Goal: Navigation & Orientation: Find specific page/section

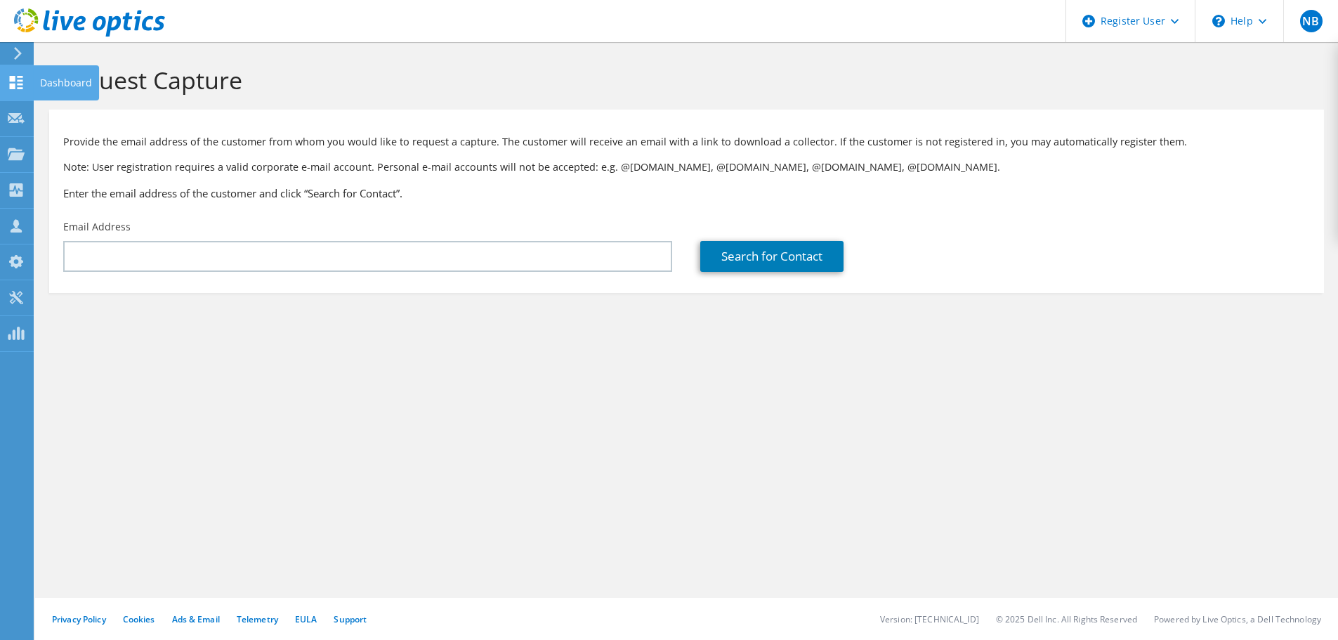
click at [18, 85] on use at bounding box center [16, 82] width 13 height 13
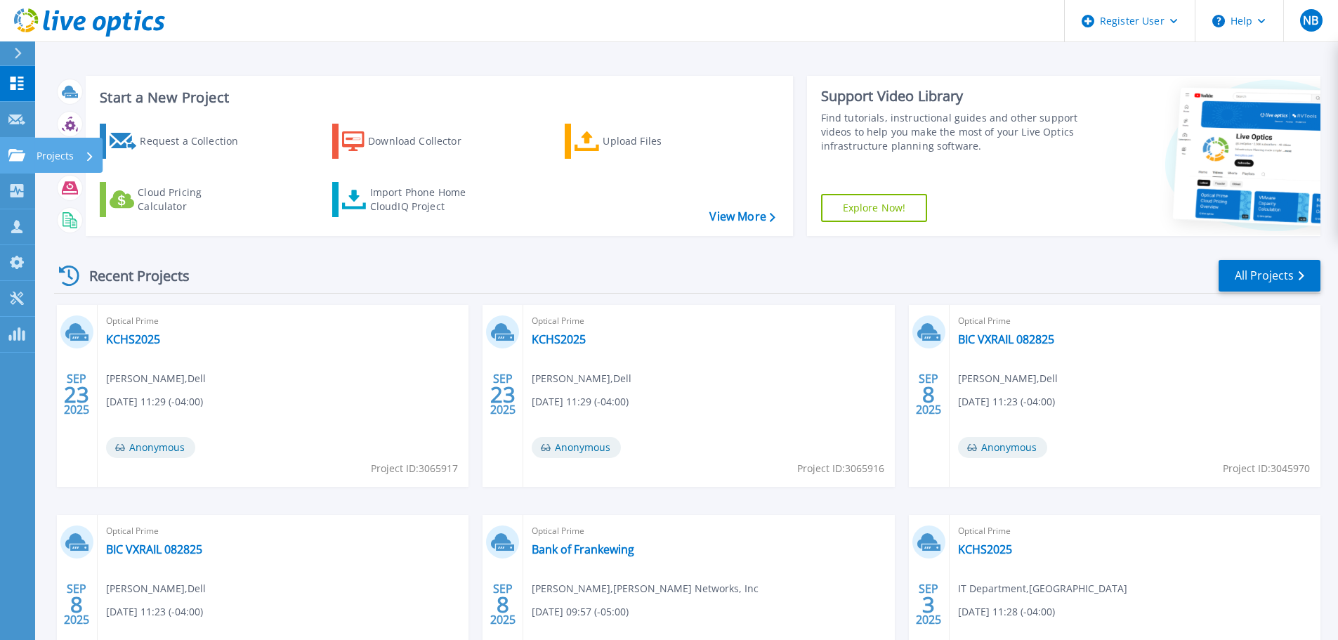
click at [15, 159] on icon at bounding box center [16, 155] width 17 height 12
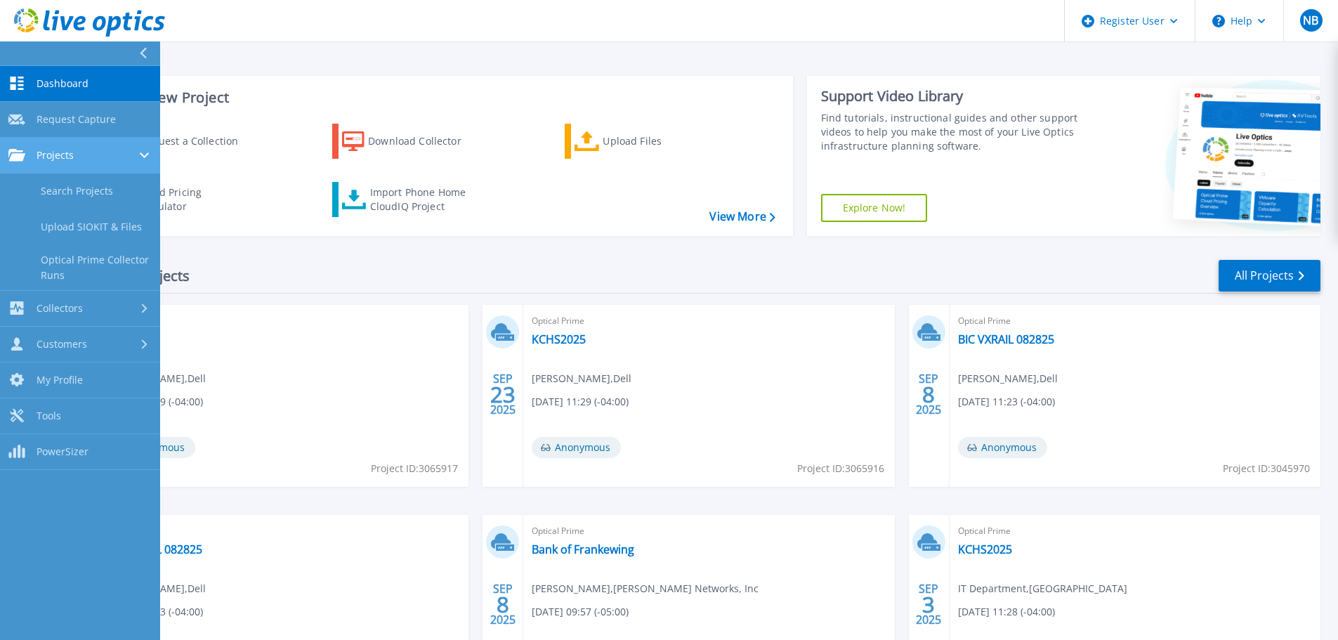
click at [107, 166] on link "Projects Projects" at bounding box center [80, 156] width 160 height 36
click at [90, 155] on div "Projects" at bounding box center [79, 155] width 143 height 13
click at [84, 204] on link "Search Projects" at bounding box center [80, 191] width 160 height 36
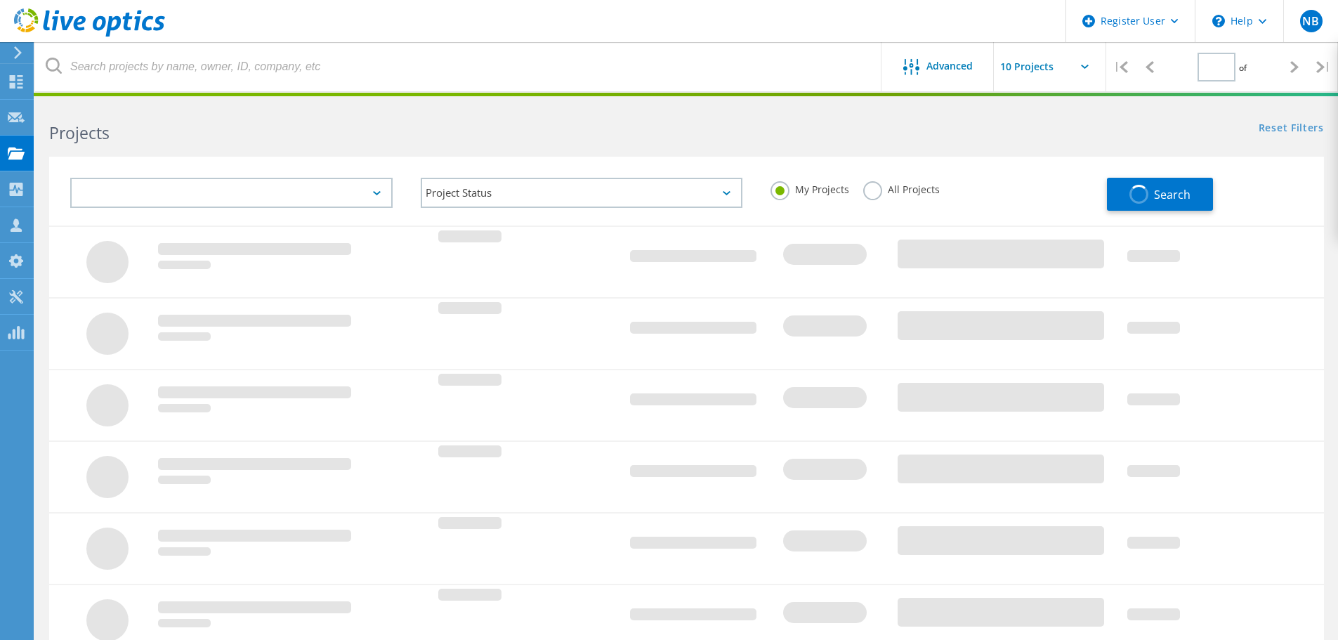
type input "1"
